Goal: Find specific page/section: Find specific page/section

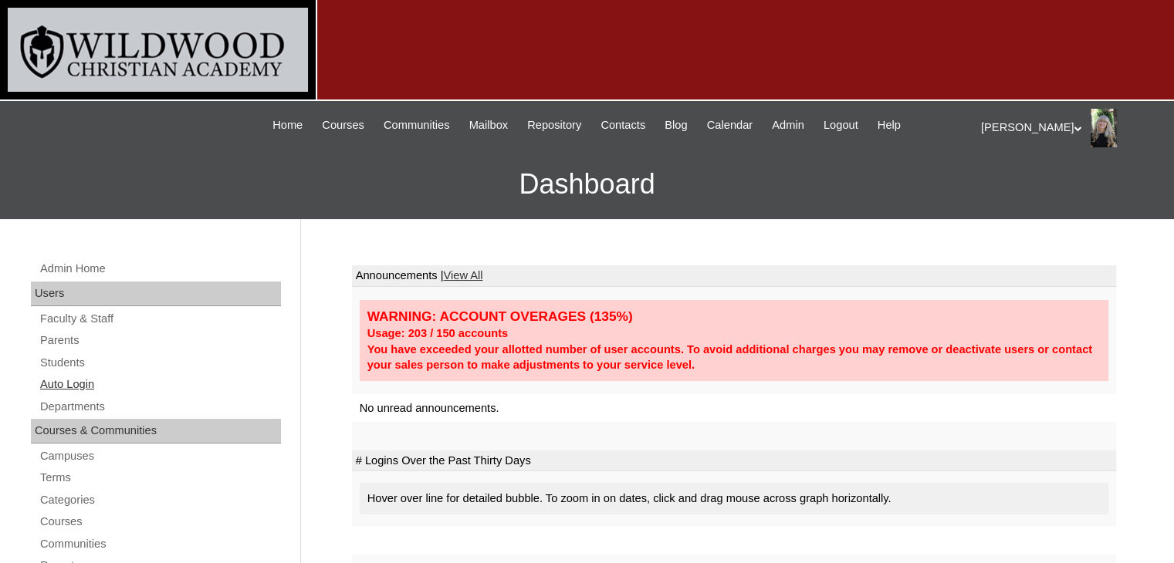
click at [66, 383] on link "Auto Login" at bounding box center [160, 384] width 242 height 19
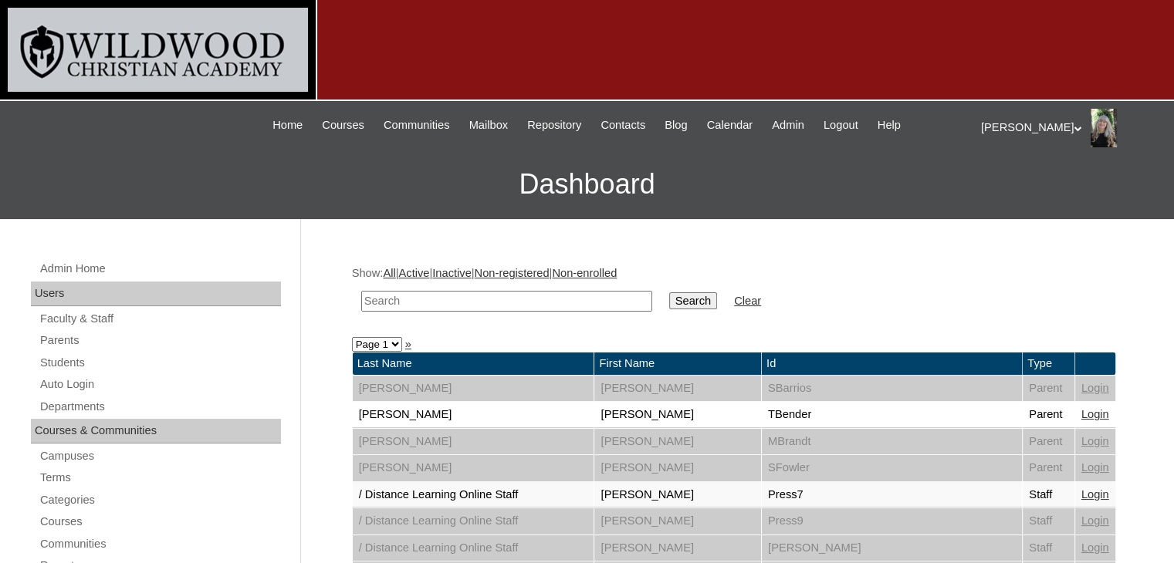
click at [431, 308] on input "text" at bounding box center [506, 301] width 291 height 21
type input "hammock"
click at [669, 299] on input "Search" at bounding box center [693, 300] width 48 height 17
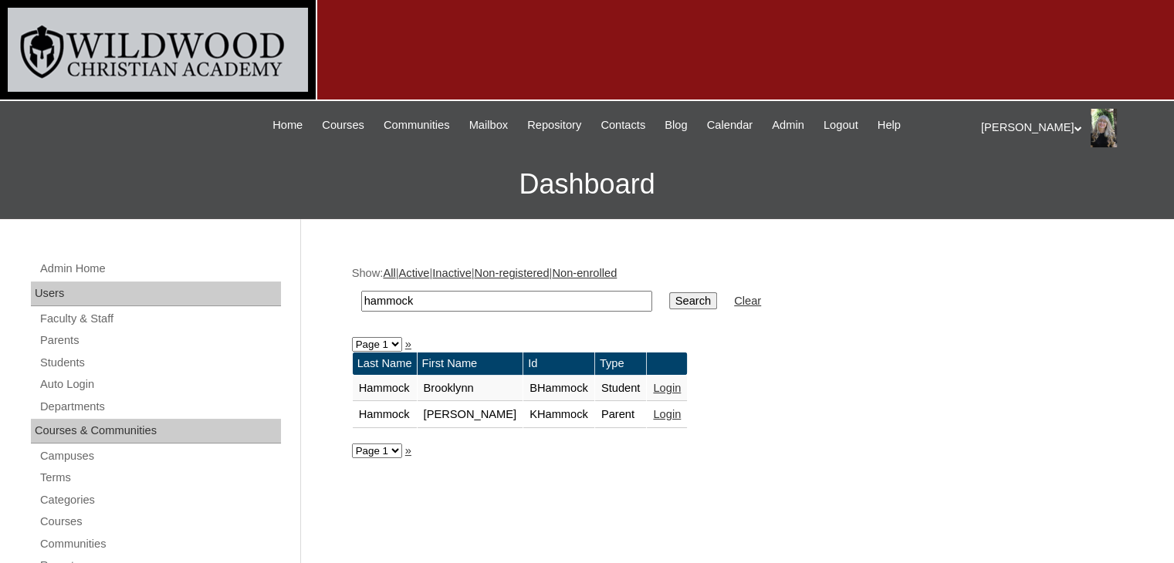
click at [653, 413] on link "Login" at bounding box center [667, 414] width 28 height 12
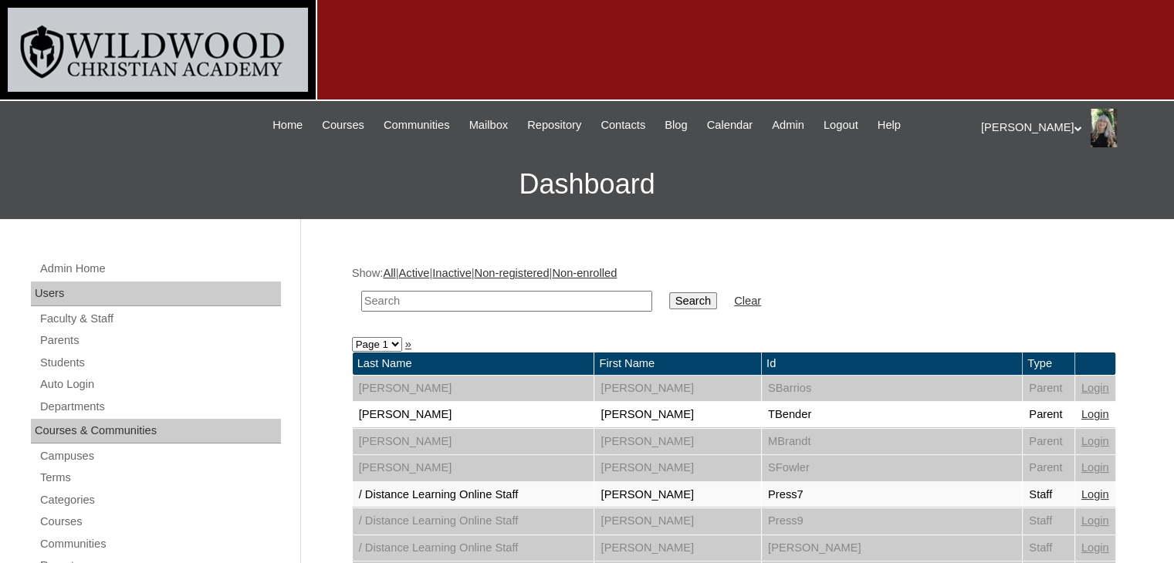
click at [387, 307] on input "text" at bounding box center [506, 301] width 291 height 21
type input "reeves"
click at [669, 297] on input "Search" at bounding box center [693, 300] width 48 height 17
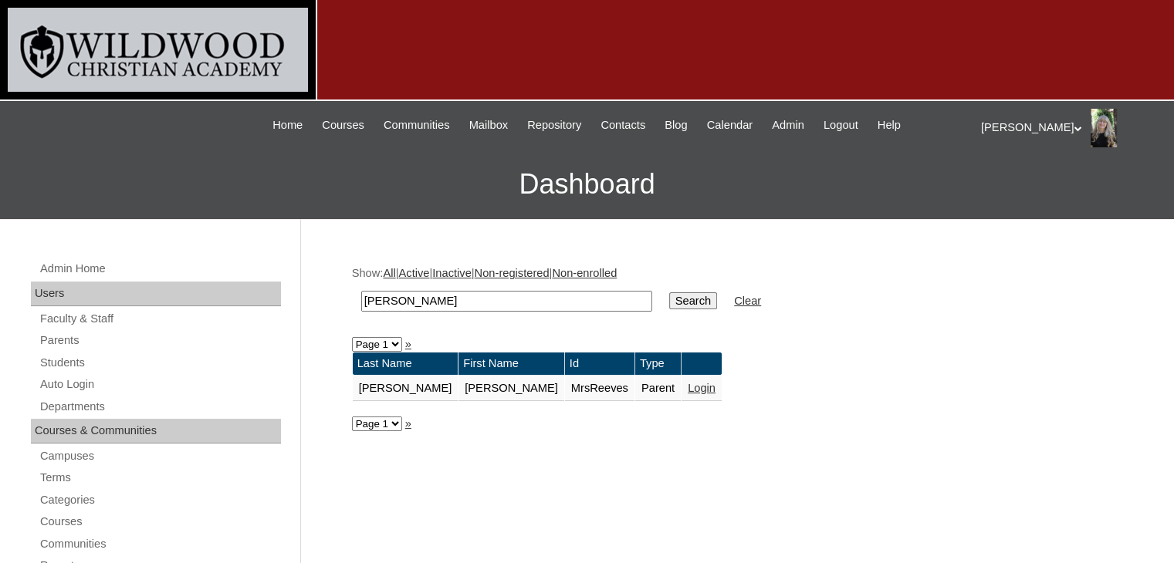
click at [687, 387] on link "Login" at bounding box center [701, 388] width 28 height 12
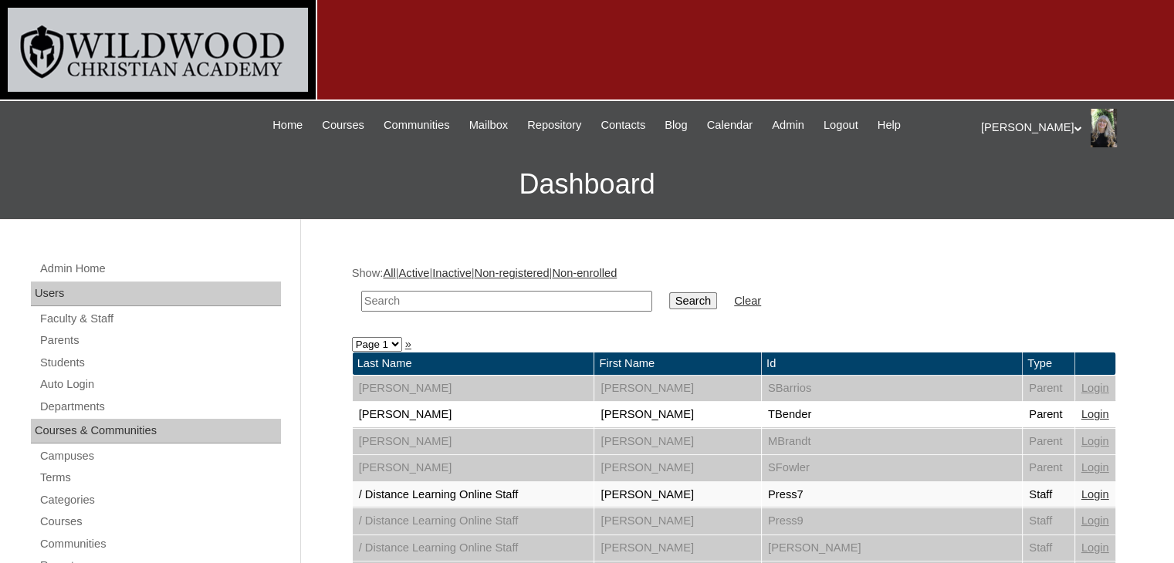
click at [389, 297] on input "text" at bounding box center [506, 301] width 291 height 21
type input "kailynn"
click at [669, 292] on input "Search" at bounding box center [693, 300] width 48 height 17
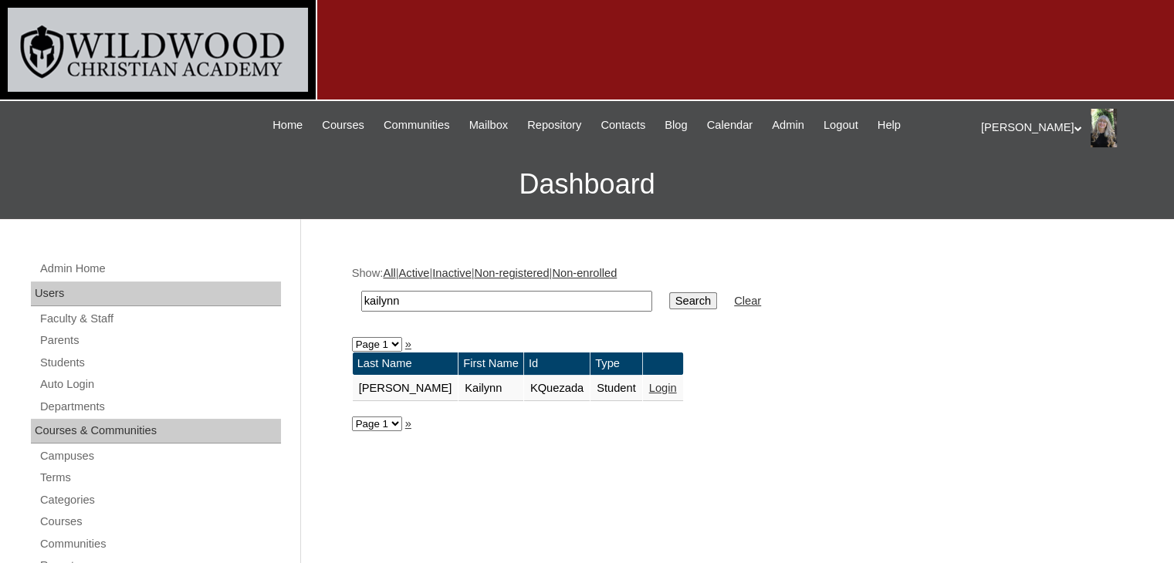
click at [649, 387] on link "Login" at bounding box center [663, 388] width 28 height 12
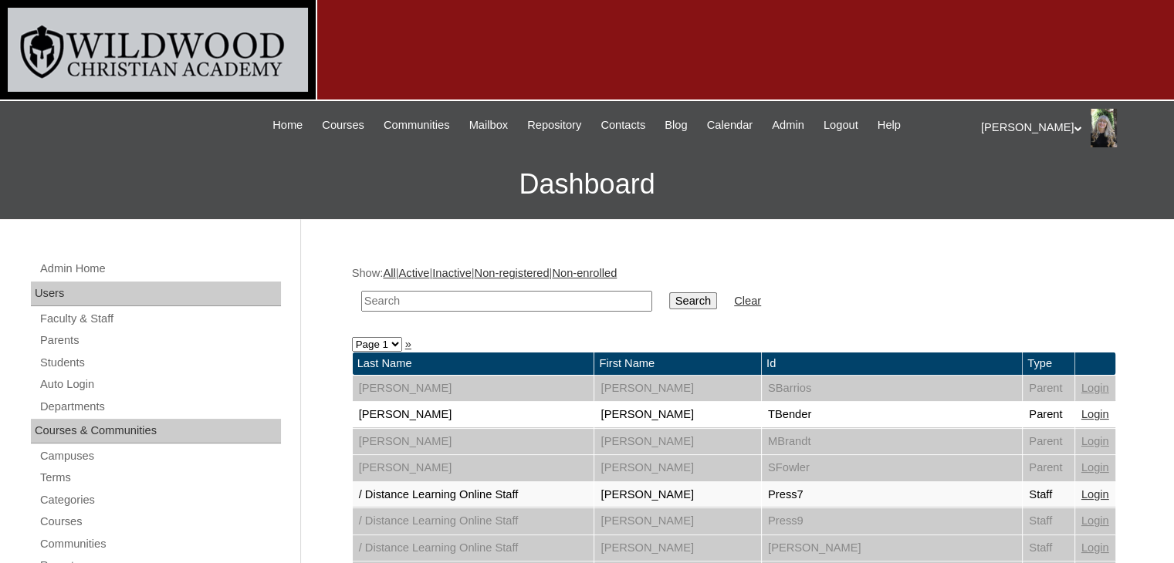
click at [444, 297] on input "text" at bounding box center [506, 301] width 291 height 21
type input "coleman"
click at [669, 299] on input "Search" at bounding box center [693, 300] width 48 height 17
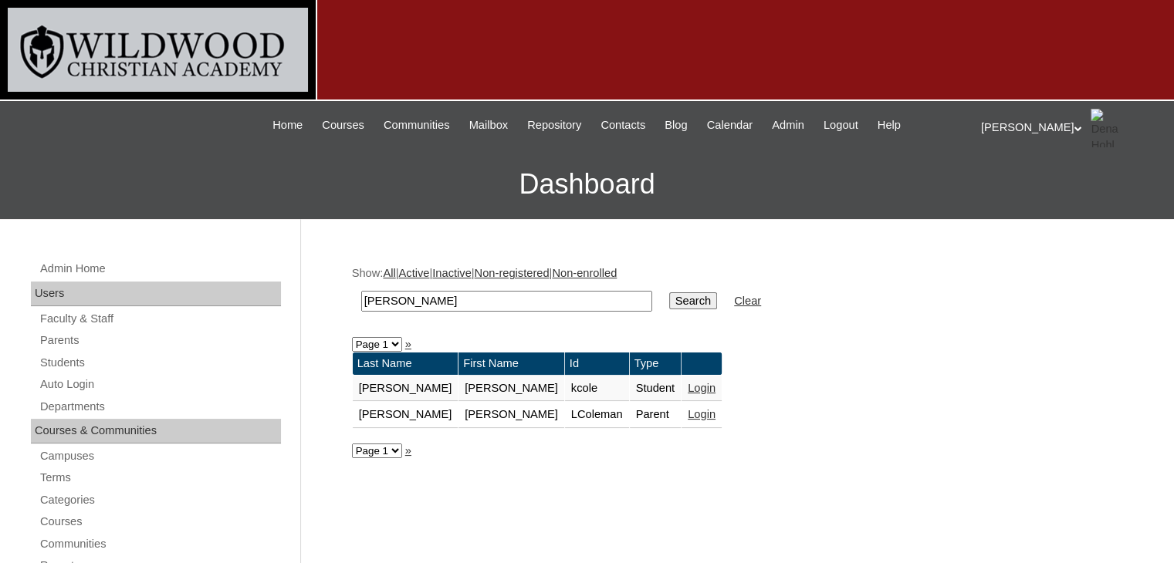
click at [687, 390] on link "Login" at bounding box center [701, 388] width 28 height 12
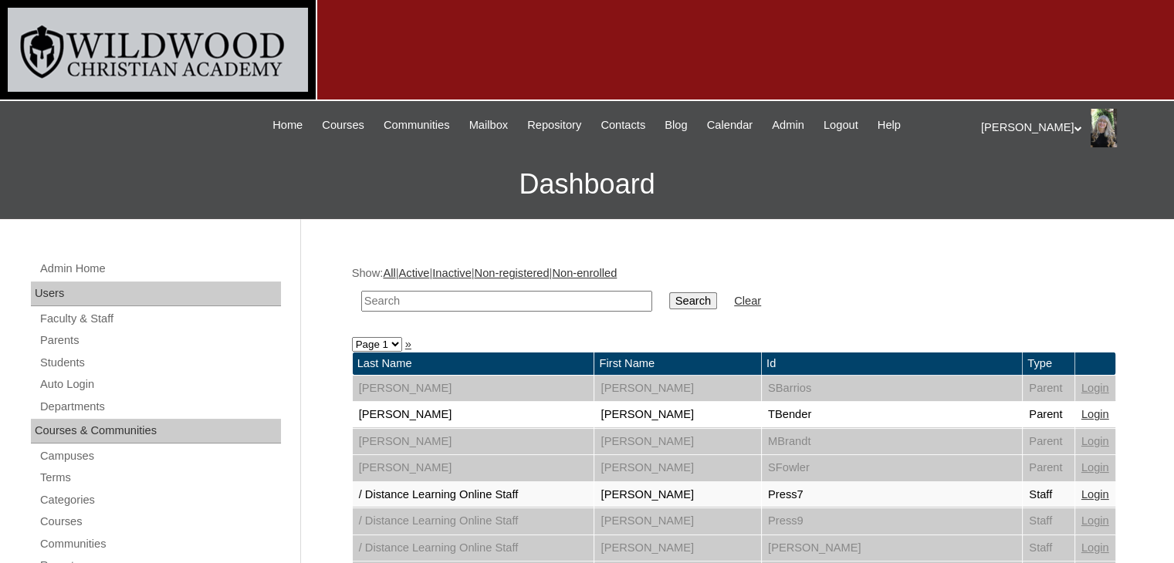
click at [431, 304] on input "text" at bounding box center [506, 301] width 291 height 21
type input "[PERSON_NAME]"
click at [669, 297] on input "Search" at bounding box center [693, 300] width 48 height 17
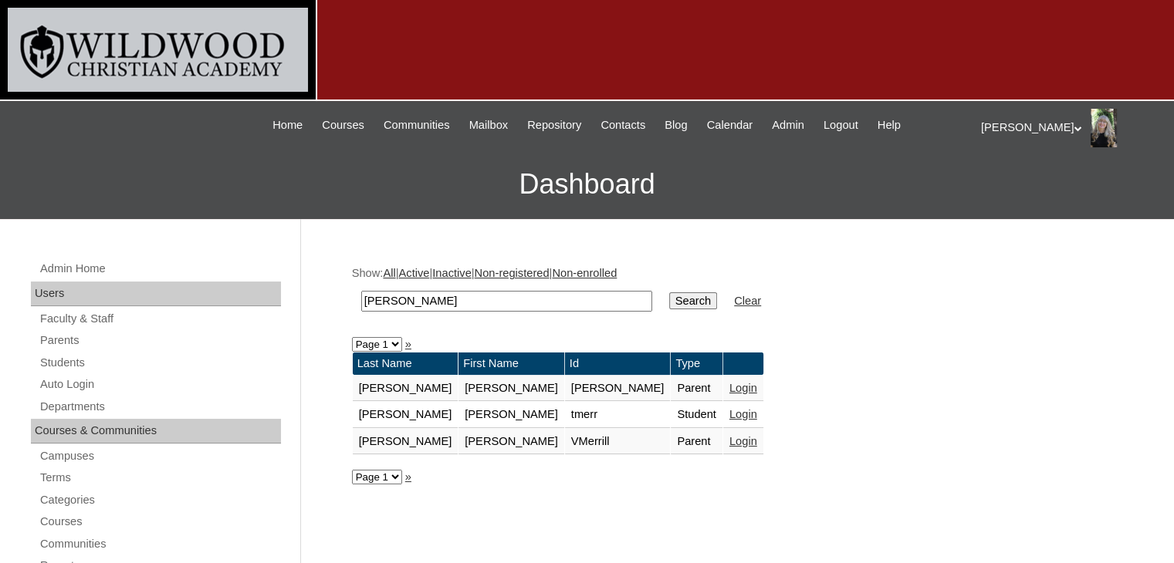
click at [729, 389] on link "Login" at bounding box center [743, 388] width 28 height 12
